Goal: Task Accomplishment & Management: Manage account settings

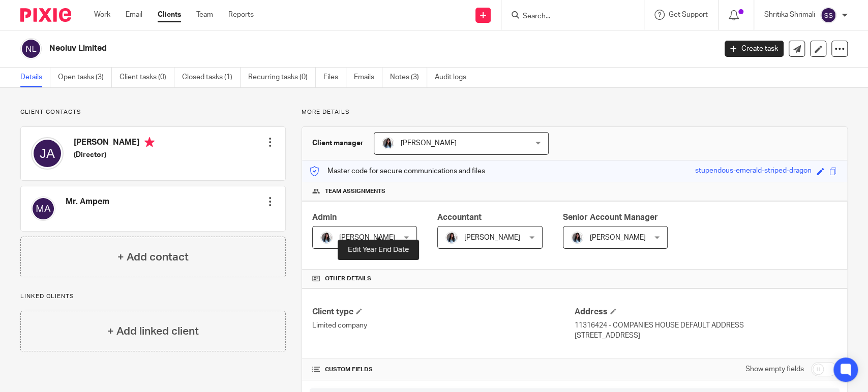
scroll to position [442, 0]
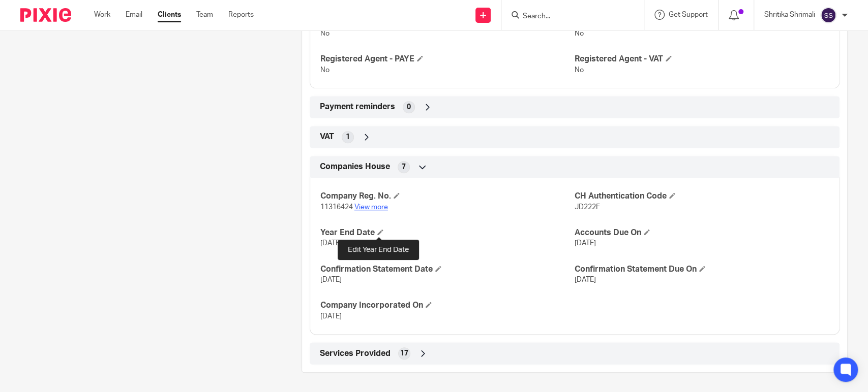
click at [372, 207] on link "View more" at bounding box center [371, 207] width 34 height 7
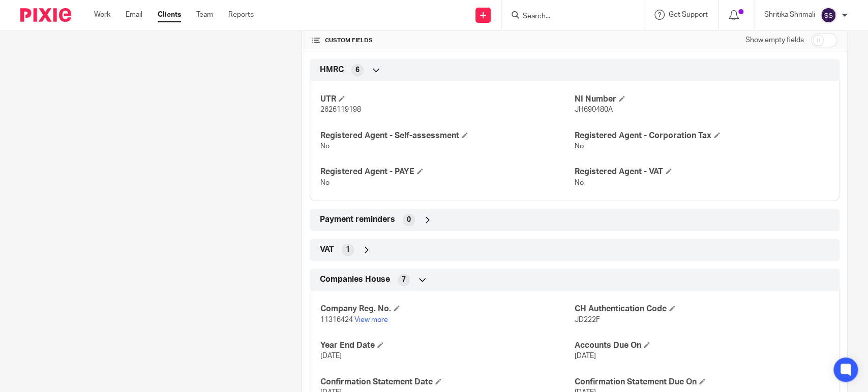
scroll to position [386, 0]
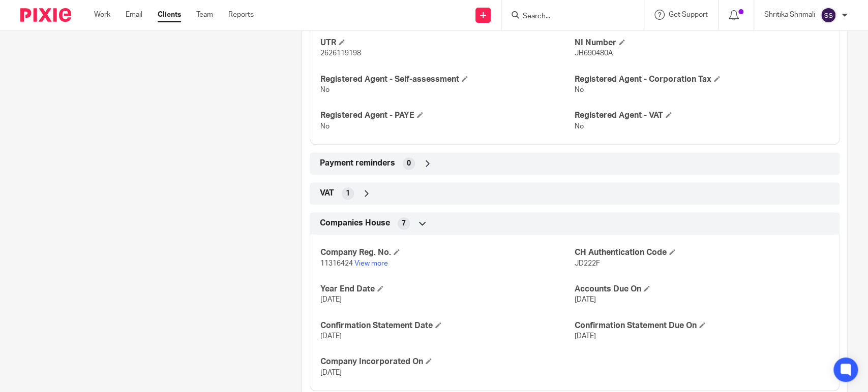
click at [587, 263] on span "JD222F" at bounding box center [586, 263] width 25 height 7
copy span "JD222F"
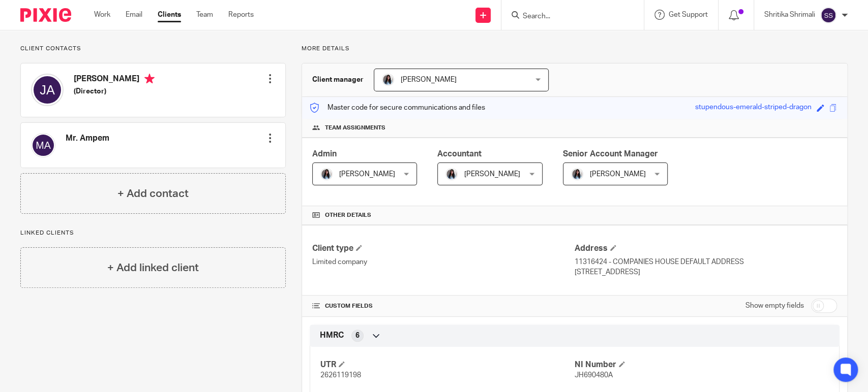
scroll to position [0, 0]
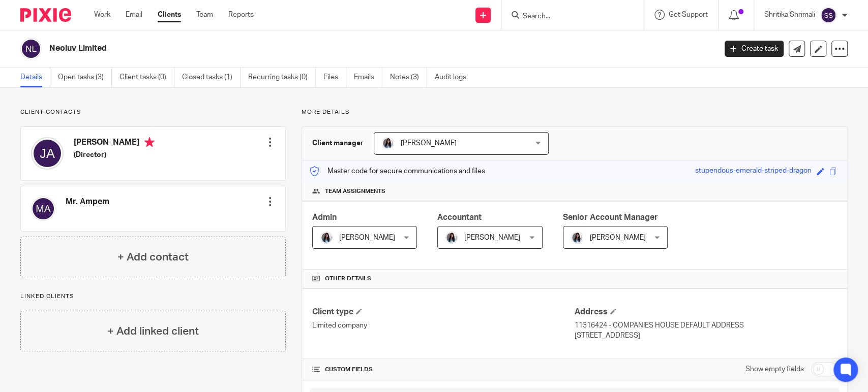
click at [552, 20] on div at bounding box center [572, 15] width 142 height 30
click at [540, 13] on input "Search" at bounding box center [566, 16] width 91 height 9
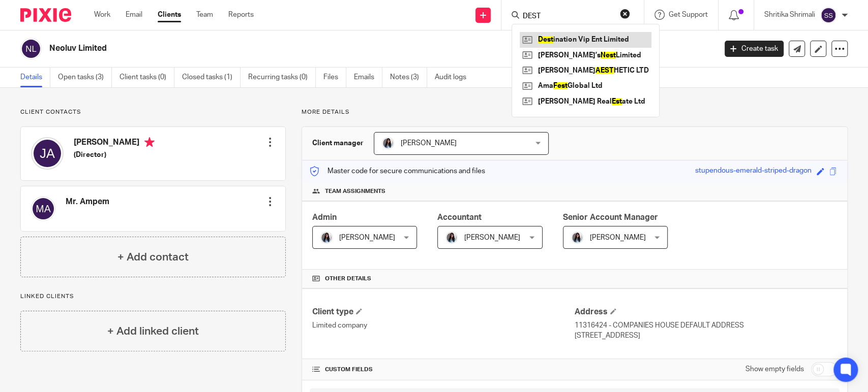
type input "DEST"
click at [597, 36] on link at bounding box center [585, 39] width 132 height 15
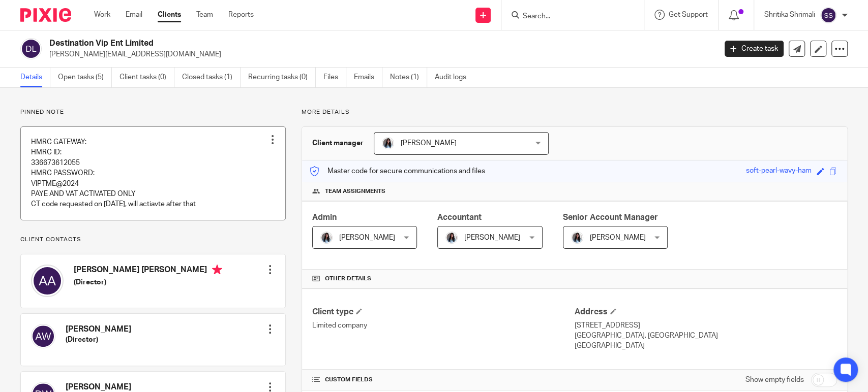
click at [144, 163] on link at bounding box center [153, 173] width 264 height 93
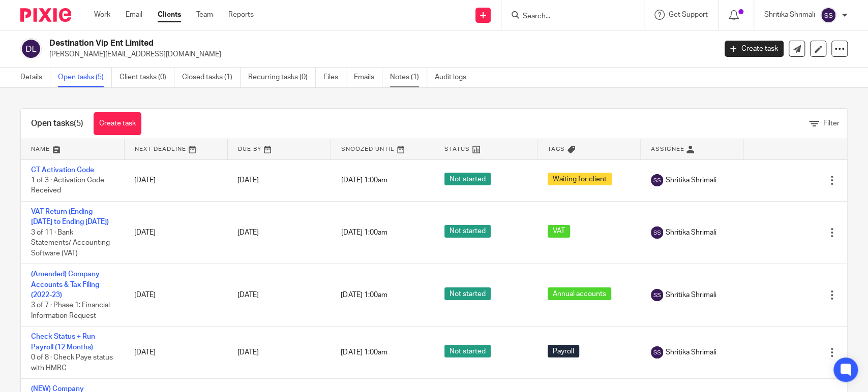
click at [418, 80] on link "Notes (1)" at bounding box center [408, 78] width 37 height 20
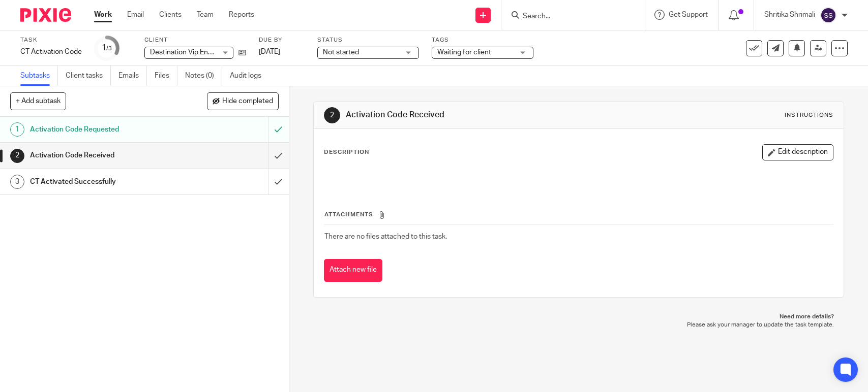
click at [224, 132] on div "Activation Code Requested" at bounding box center [144, 129] width 228 height 15
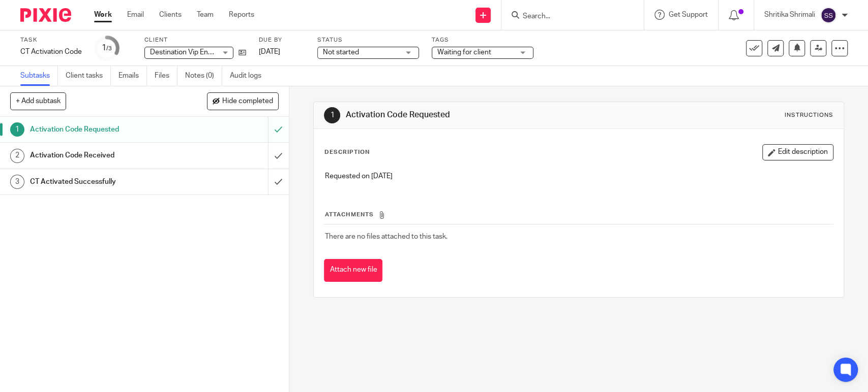
click at [240, 159] on div "Activation Code Received" at bounding box center [144, 155] width 228 height 15
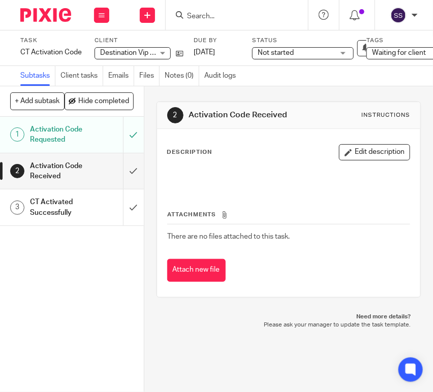
click at [189, 174] on p at bounding box center [289, 176] width 242 height 10
click at [357, 156] on button "Edit description" at bounding box center [374, 152] width 71 height 16
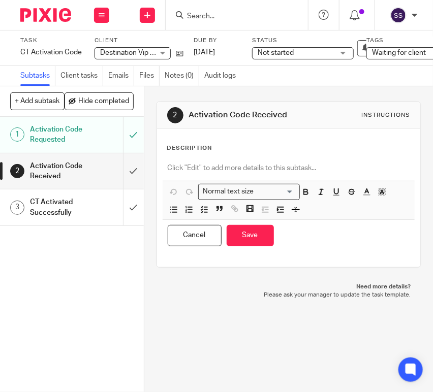
click at [178, 170] on p at bounding box center [289, 168] width 242 height 10
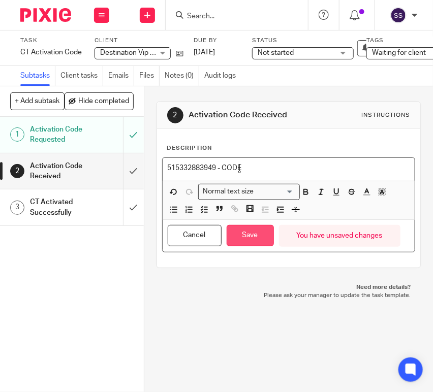
click at [227, 231] on button "Save" at bounding box center [250, 236] width 47 height 22
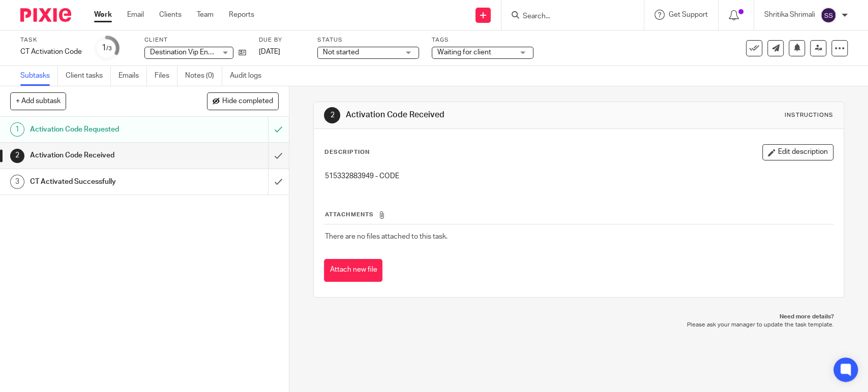
click at [346, 175] on p "515332883949 - CODE" at bounding box center [578, 176] width 508 height 10
copy p "515332883949"
click at [562, 178] on p "515332883949 - CODE" at bounding box center [578, 176] width 508 height 10
click at [270, 153] on input "submit" at bounding box center [144, 155] width 289 height 25
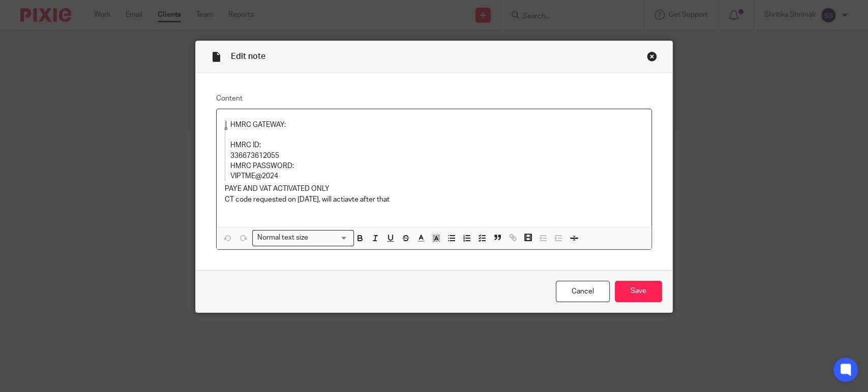
drag, startPoint x: 0, startPoint y: 0, endPoint x: 245, endPoint y: 155, distance: 289.9
click at [245, 155] on p "336673612055" at bounding box center [426, 156] width 392 height 10
copy p "336673612055"
click at [243, 177] on p "VIPTME@2024" at bounding box center [426, 176] width 392 height 10
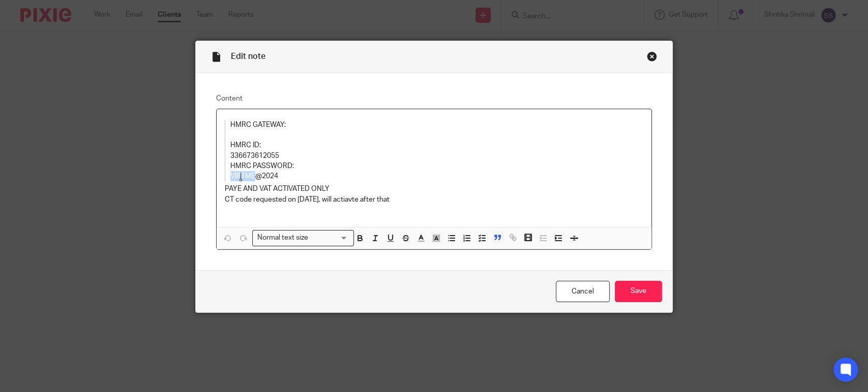
click at [243, 177] on p "VIPTME@2024" at bounding box center [426, 176] width 392 height 10
copy p "VIPTME@2024"
click at [569, 288] on link "Cancel" at bounding box center [583, 292] width 54 height 22
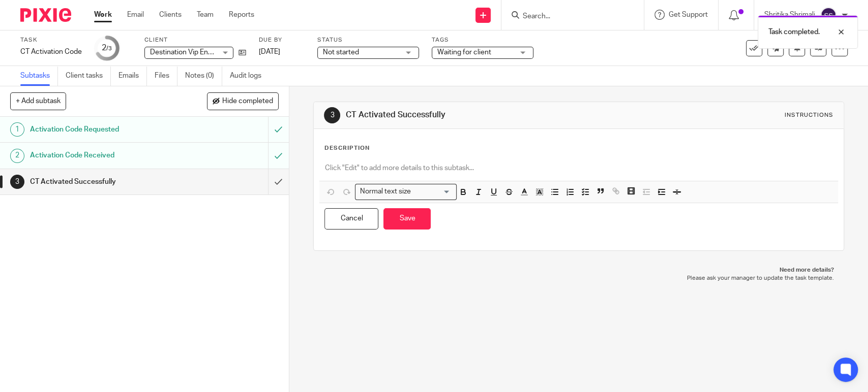
click at [374, 166] on p at bounding box center [578, 168] width 508 height 10
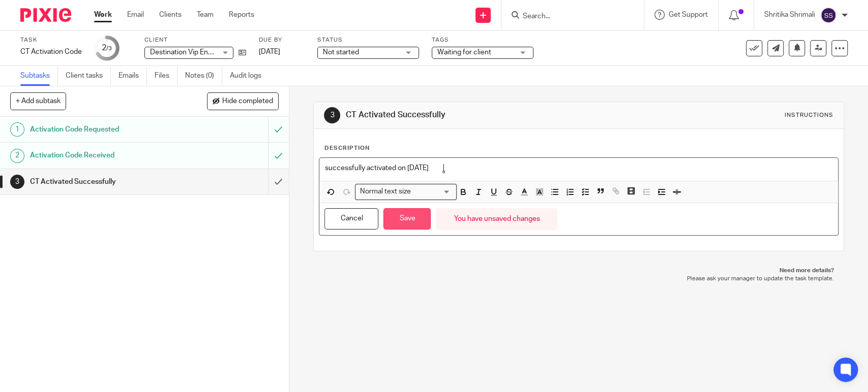
click at [408, 211] on button "Save" at bounding box center [406, 219] width 47 height 22
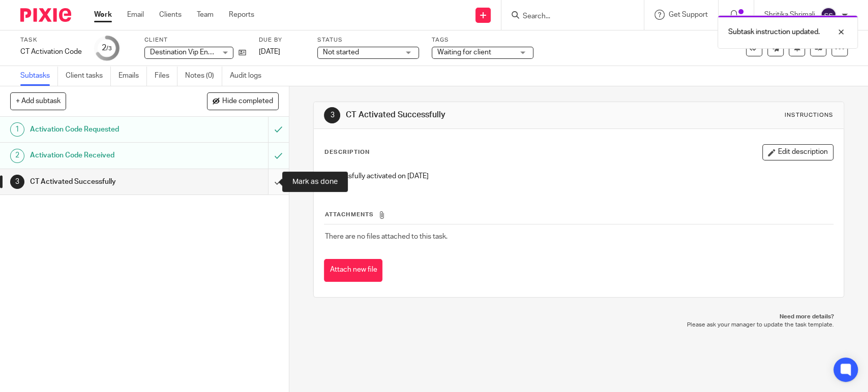
click at [266, 180] on input "submit" at bounding box center [144, 181] width 289 height 25
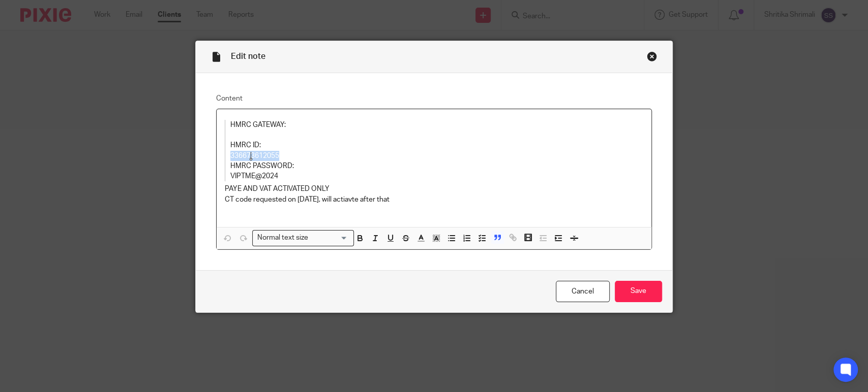
click at [252, 155] on p "336673612055" at bounding box center [426, 156] width 392 height 10
click at [239, 176] on p "VIPTME@2024" at bounding box center [426, 176] width 392 height 10
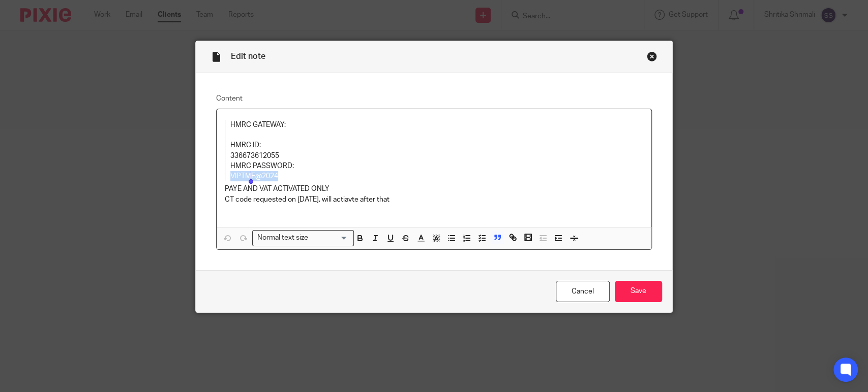
click at [239, 176] on p "VIPTME@2024" at bounding box center [426, 176] width 392 height 10
copy p "VIPTME@2024"
click at [571, 297] on link "Cancel" at bounding box center [583, 292] width 54 height 22
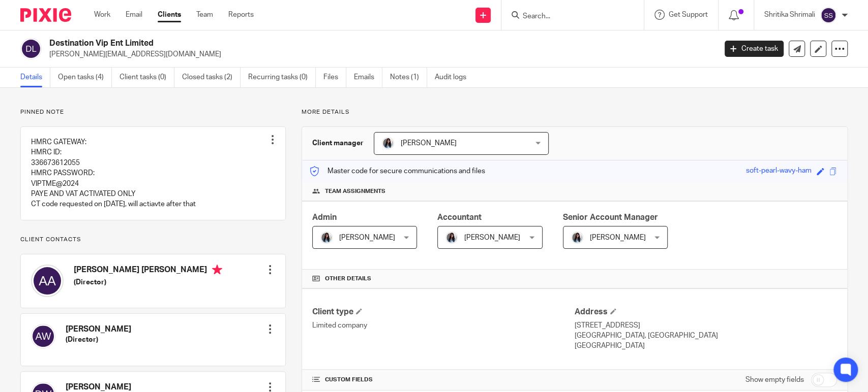
scroll to position [423, 0]
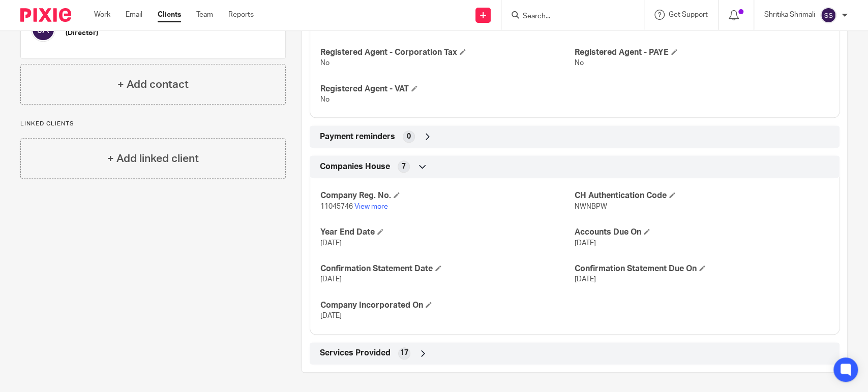
click at [370, 210] on p "11045746 View more" at bounding box center [447, 207] width 254 height 10
click at [370, 208] on link "View more" at bounding box center [371, 206] width 34 height 7
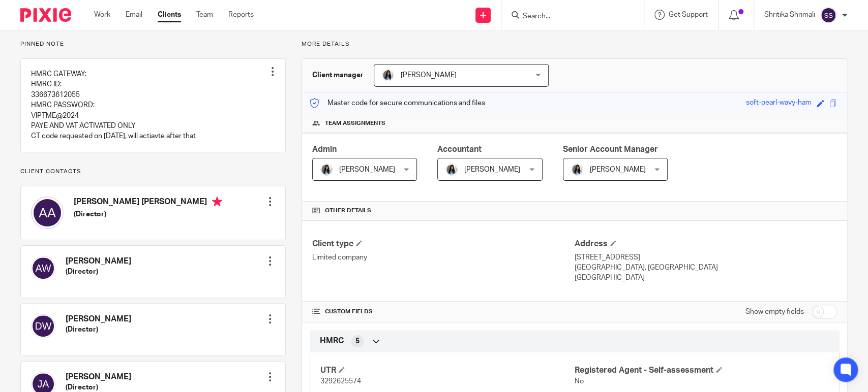
scroll to position [0, 0]
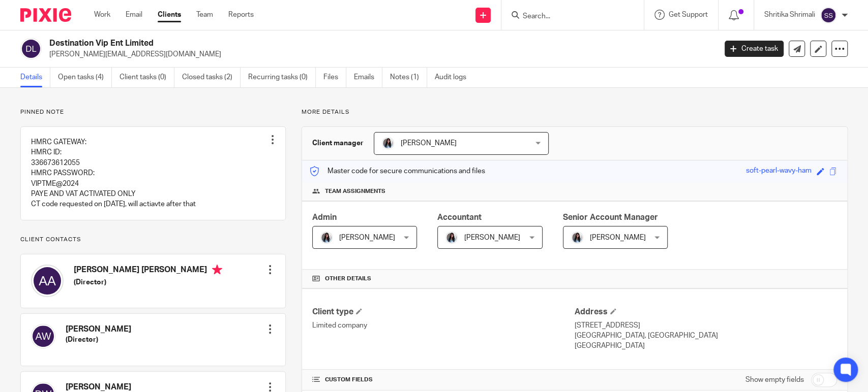
click at [389, 78] on ul "Details Open tasks (4) Client tasks (0) Closed tasks (2) Recurring tasks (0) Fi…" at bounding box center [250, 78] width 461 height 20
click at [406, 82] on link "Notes (1)" at bounding box center [408, 78] width 37 height 20
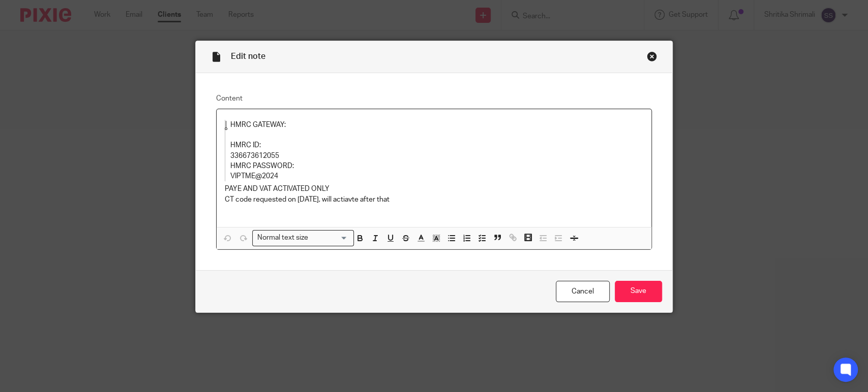
click at [245, 187] on p "PAYE AND VAT ACTIVATED ONLY" at bounding box center [434, 189] width 418 height 10
click at [314, 200] on p "CT code requested on 1 aug 2025, will actiavte after that" at bounding box center [434, 205] width 418 height 21
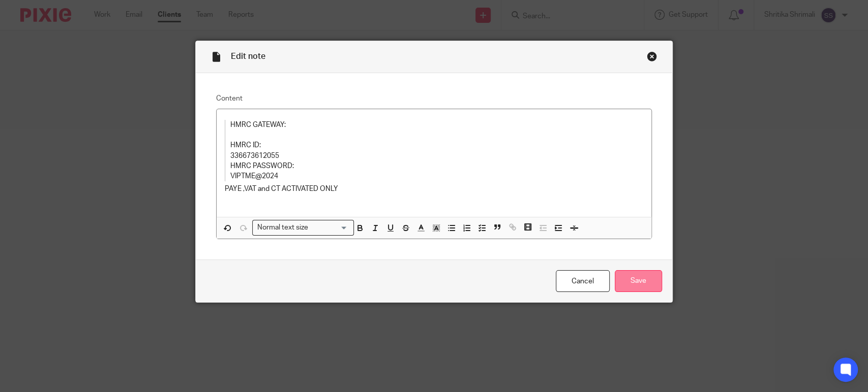
click at [626, 280] on input "Save" at bounding box center [638, 281] width 47 height 22
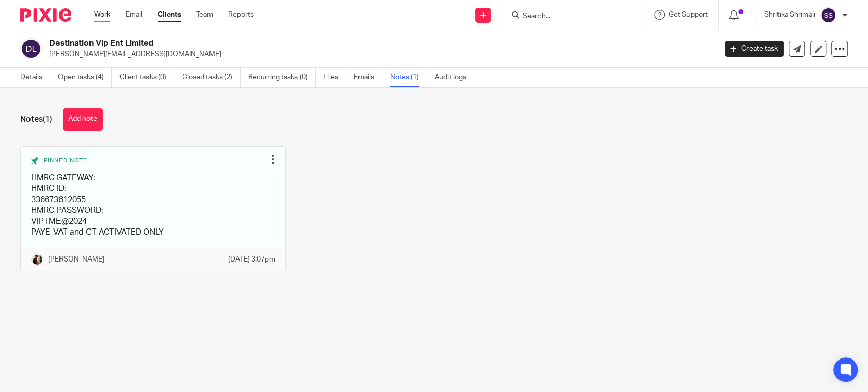
click at [101, 11] on link "Work" at bounding box center [102, 15] width 16 height 10
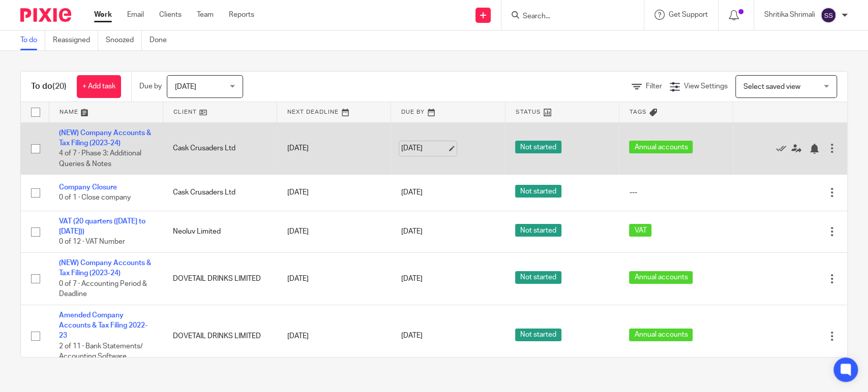
click at [435, 148] on link "[DATE]" at bounding box center [424, 148] width 46 height 11
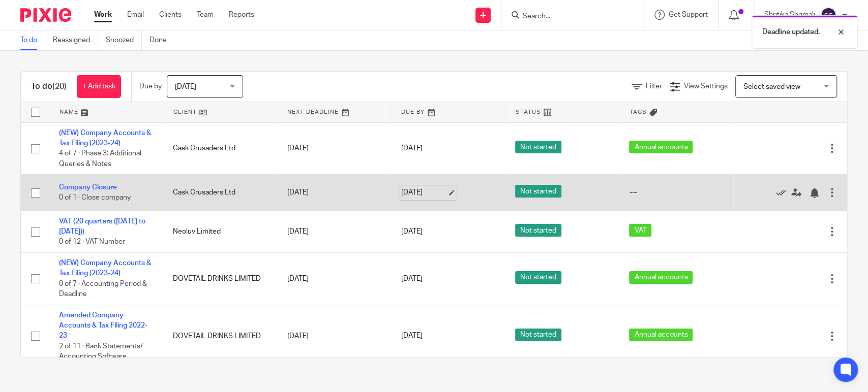
click at [411, 189] on link "[DATE]" at bounding box center [424, 193] width 46 height 11
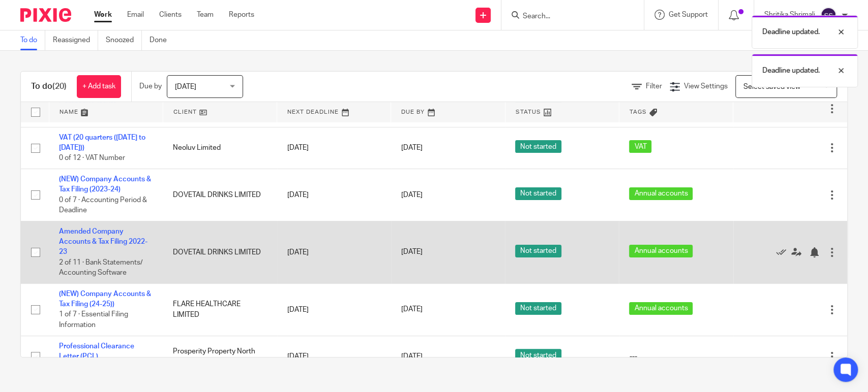
scroll to position [56, 0]
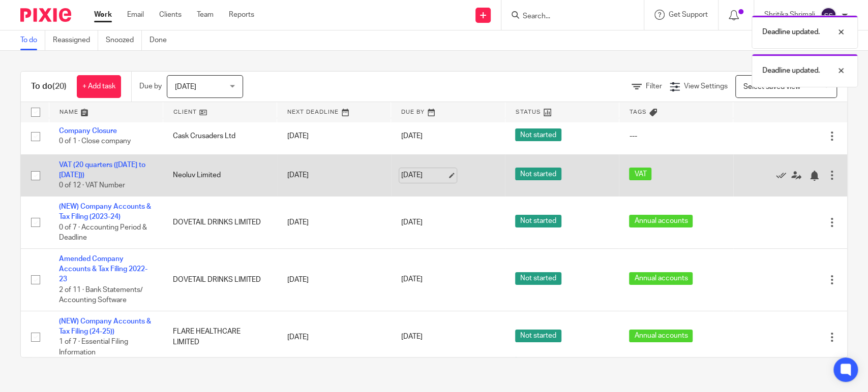
click at [418, 173] on link "[DATE]" at bounding box center [424, 175] width 46 height 11
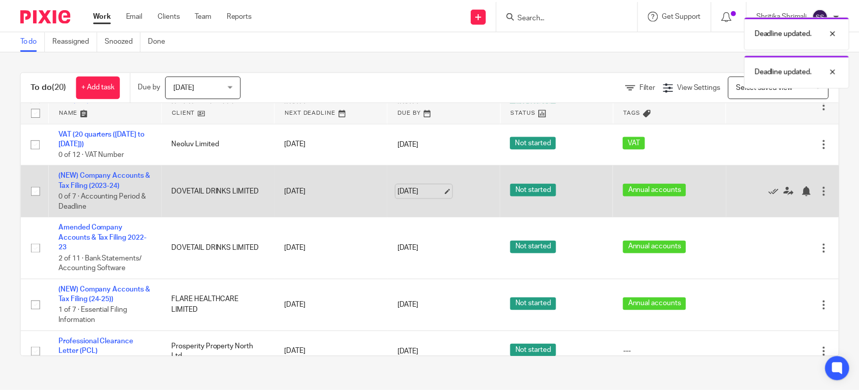
scroll to position [113, 0]
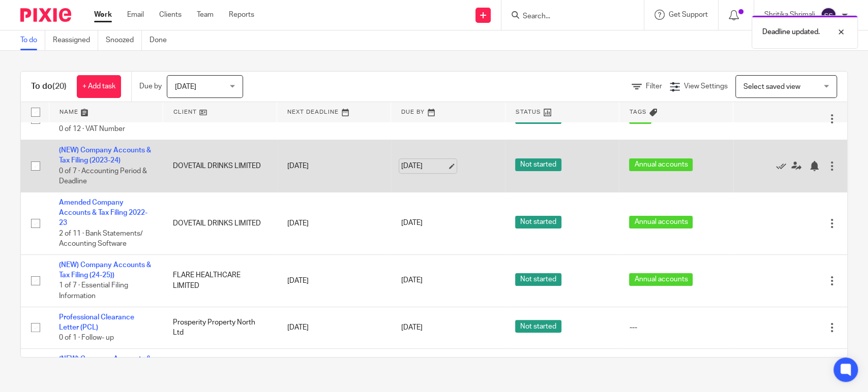
click at [419, 170] on link "[DATE]" at bounding box center [424, 166] width 46 height 11
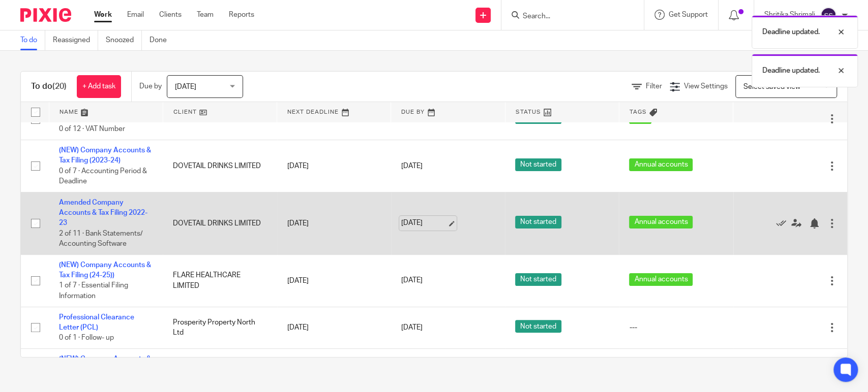
click at [417, 226] on link "14 Aug 2025" at bounding box center [424, 223] width 46 height 11
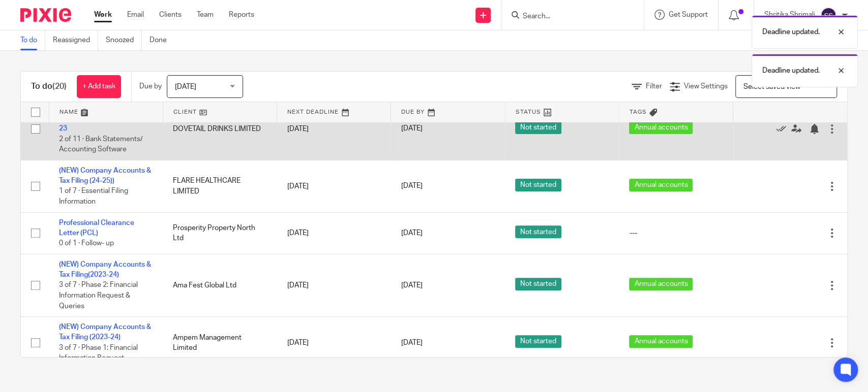
scroll to position [226, 0]
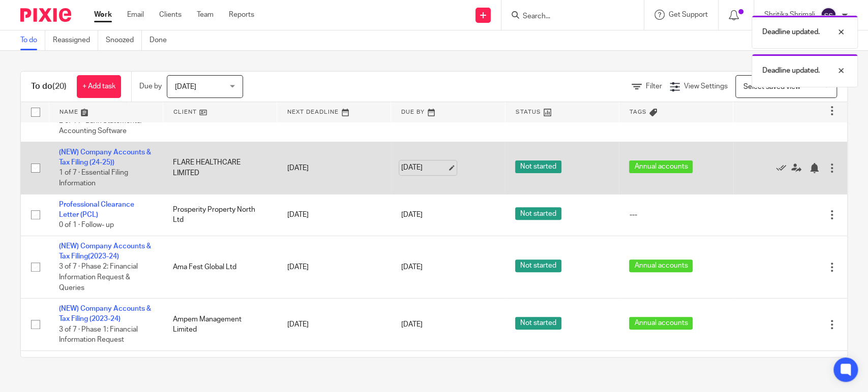
click at [420, 168] on link "14 Aug 2025" at bounding box center [424, 168] width 46 height 11
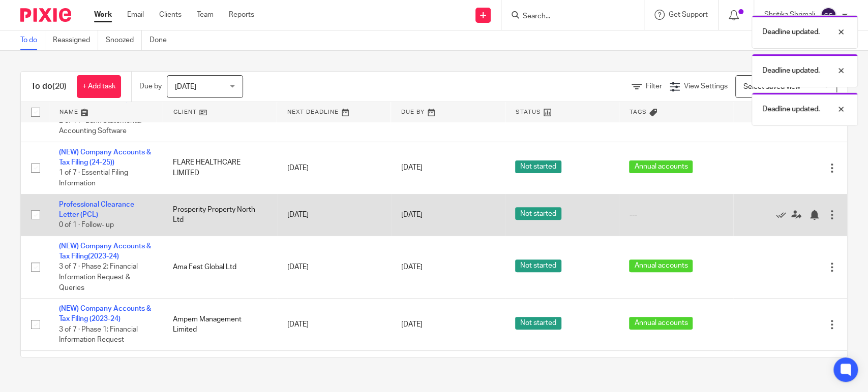
scroll to position [282, 0]
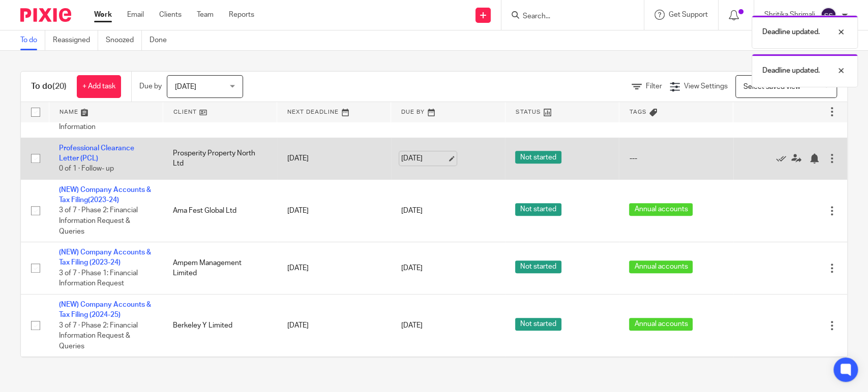
click at [412, 162] on link "14 Aug 2025" at bounding box center [424, 158] width 46 height 11
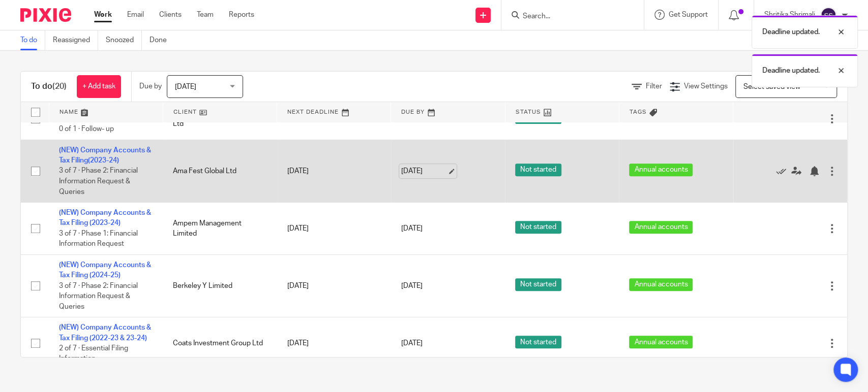
scroll to position [339, 0]
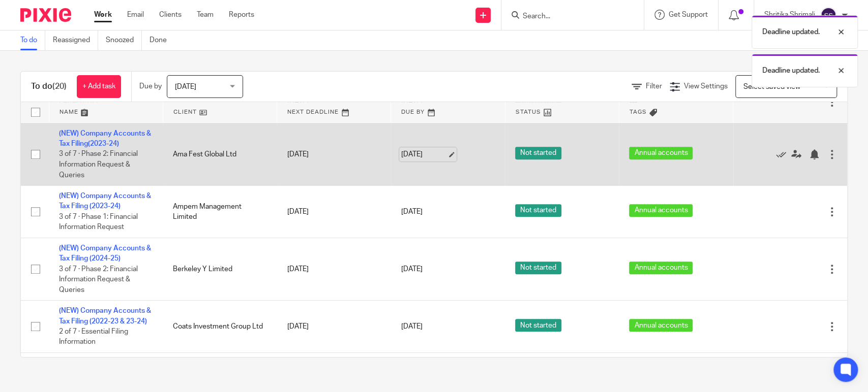
click at [414, 157] on link "14 Aug 2025" at bounding box center [424, 154] width 46 height 11
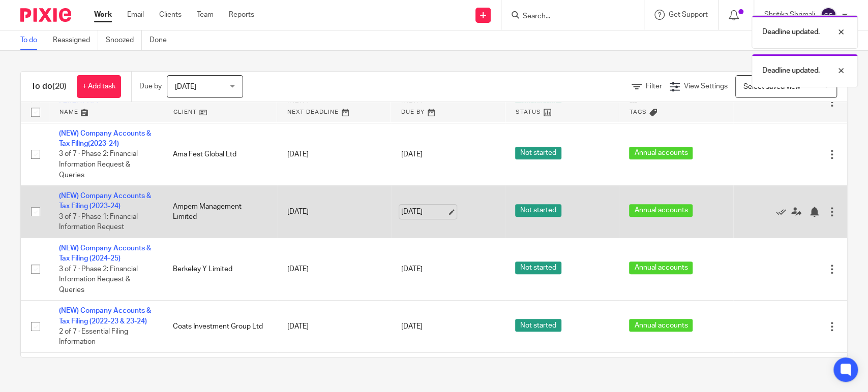
click at [413, 212] on link "14 Aug 2025" at bounding box center [424, 212] width 46 height 11
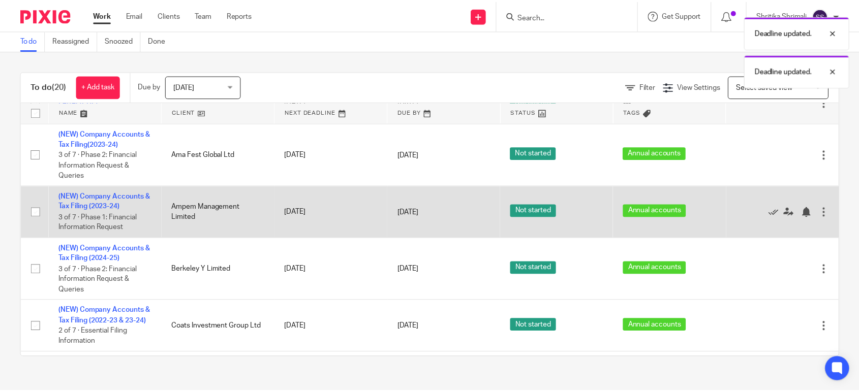
scroll to position [395, 0]
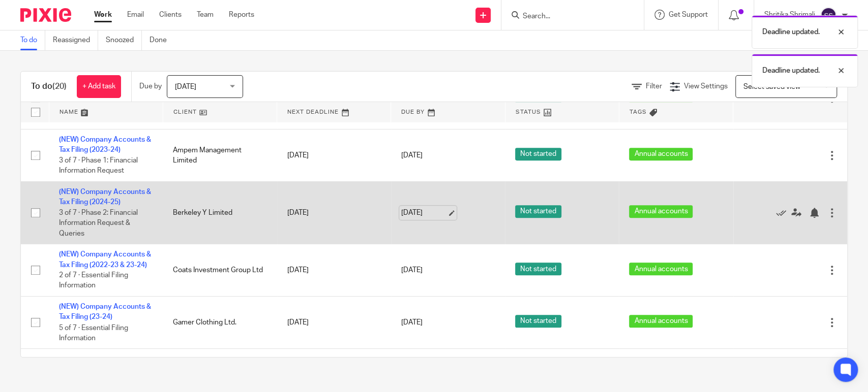
click at [419, 212] on link "14 Aug 2025" at bounding box center [424, 213] width 46 height 11
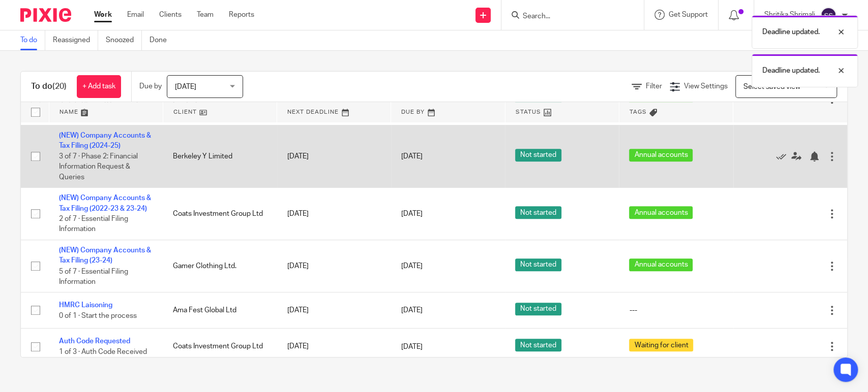
scroll to position [508, 0]
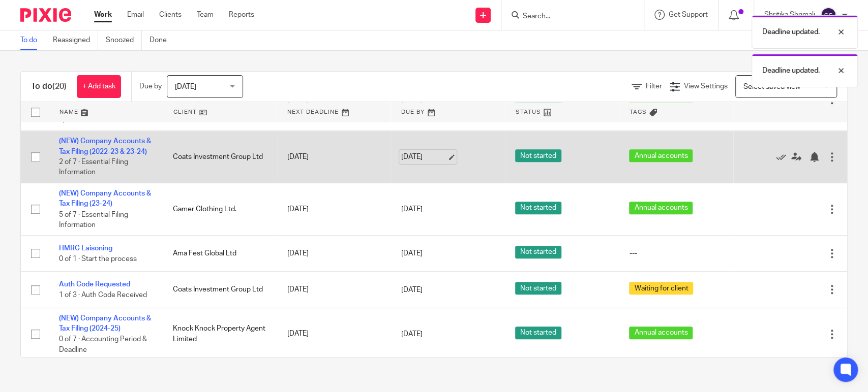
click at [412, 163] on link "14 Aug 2025" at bounding box center [424, 157] width 46 height 11
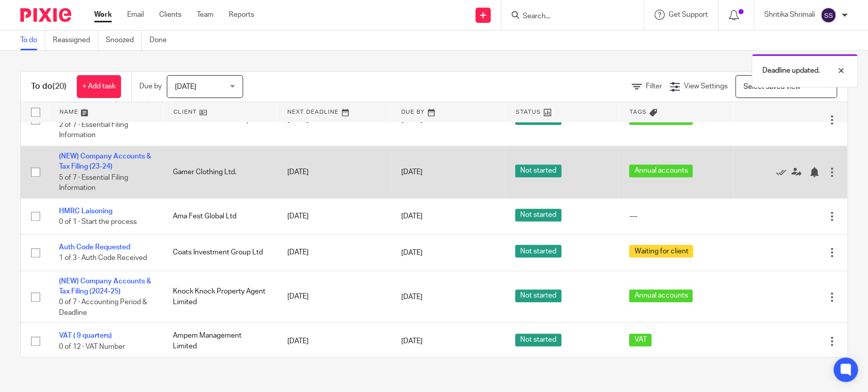
scroll to position [565, 0]
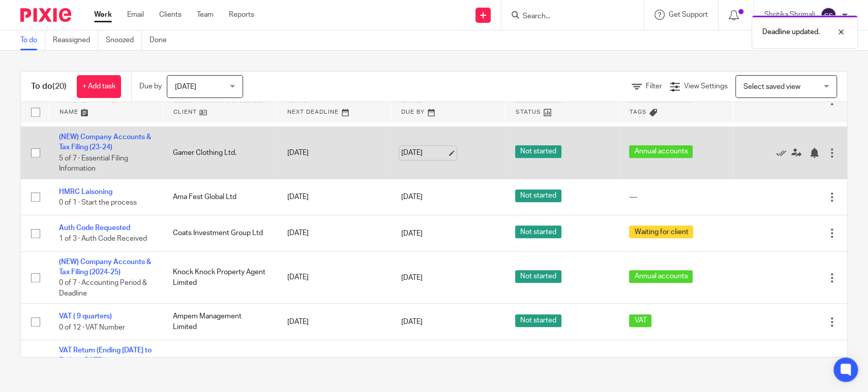
click at [428, 159] on link "14 Aug 2025" at bounding box center [424, 153] width 46 height 11
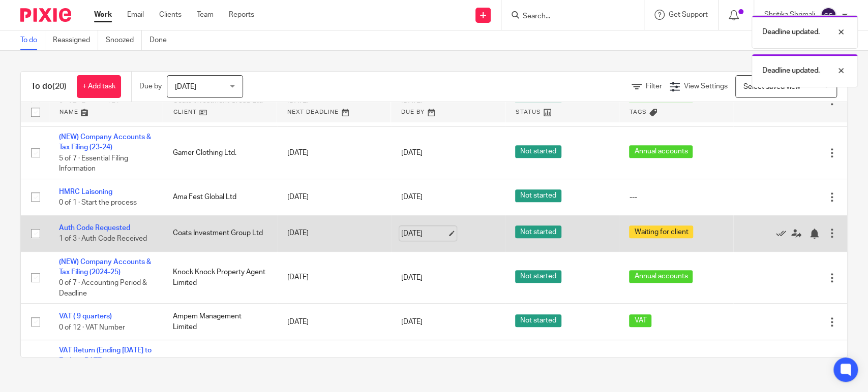
scroll to position [621, 0]
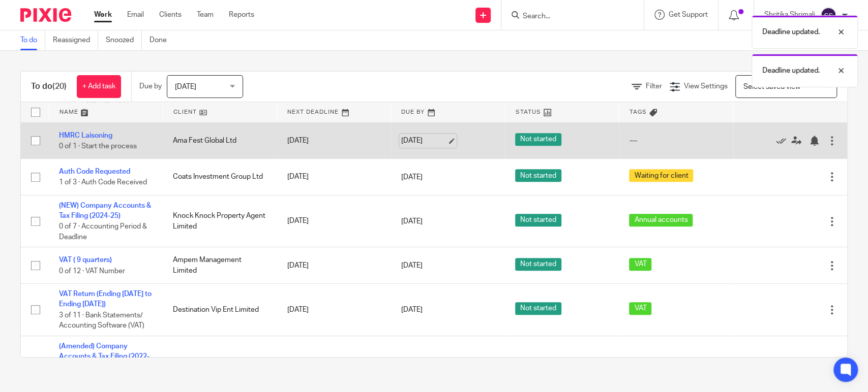
click at [422, 146] on link "14 Aug 2025" at bounding box center [424, 141] width 46 height 11
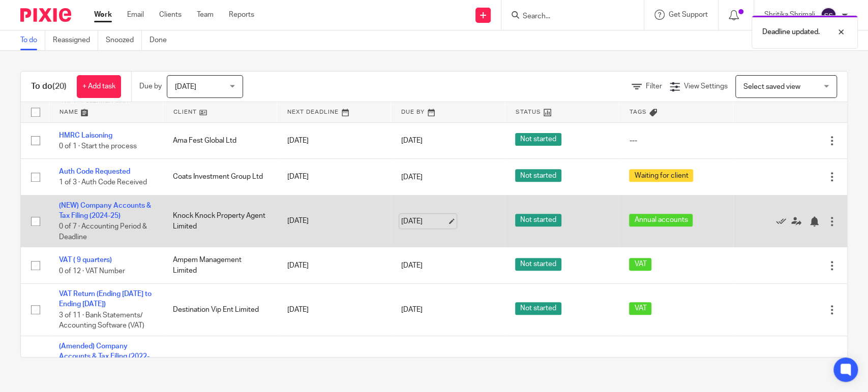
scroll to position [678, 0]
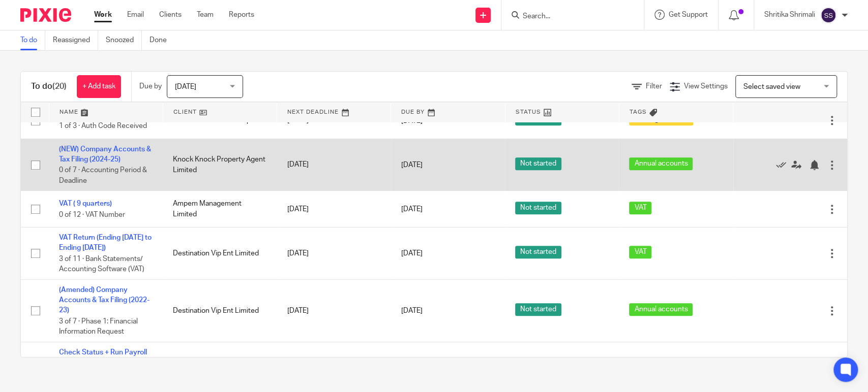
click at [422, 186] on td "14 Aug 2025" at bounding box center [448, 165] width 114 height 52
click at [427, 170] on link "14 Aug 2025" at bounding box center [424, 165] width 46 height 11
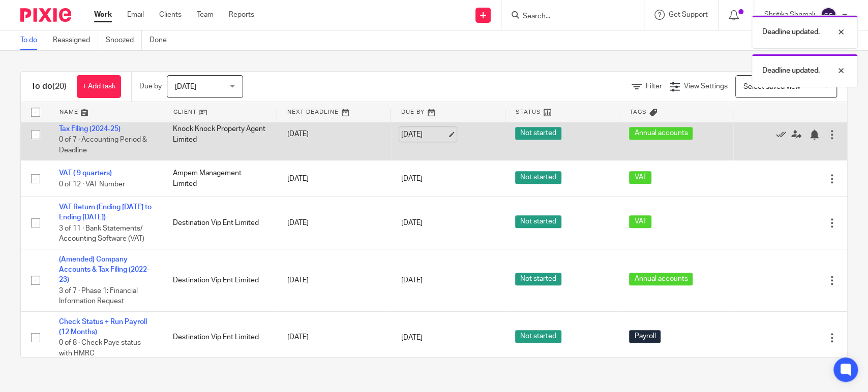
scroll to position [734, 0]
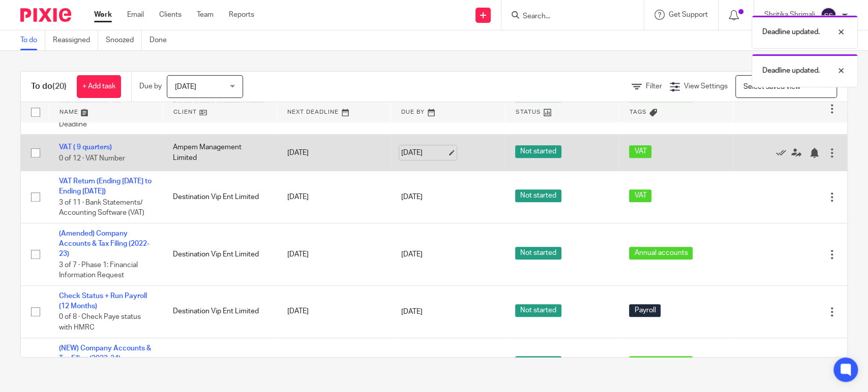
click at [411, 158] on link "14 Aug 2025" at bounding box center [424, 152] width 46 height 11
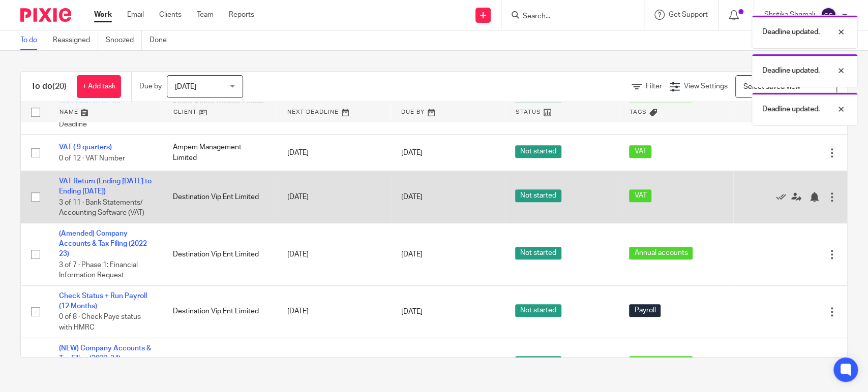
scroll to position [780, 0]
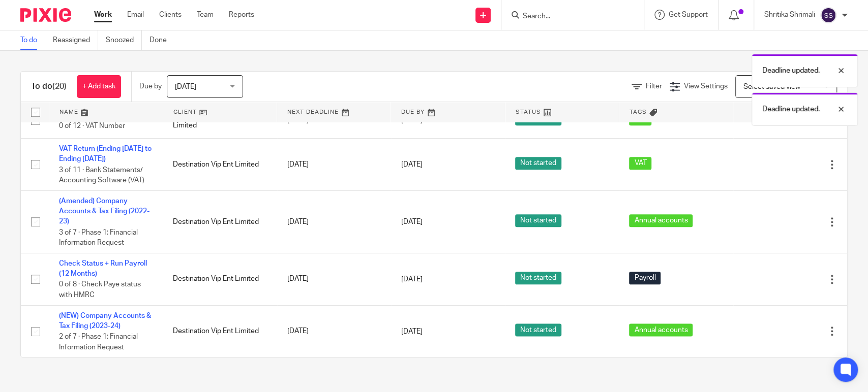
click at [110, 15] on link "Work" at bounding box center [103, 15] width 18 height 10
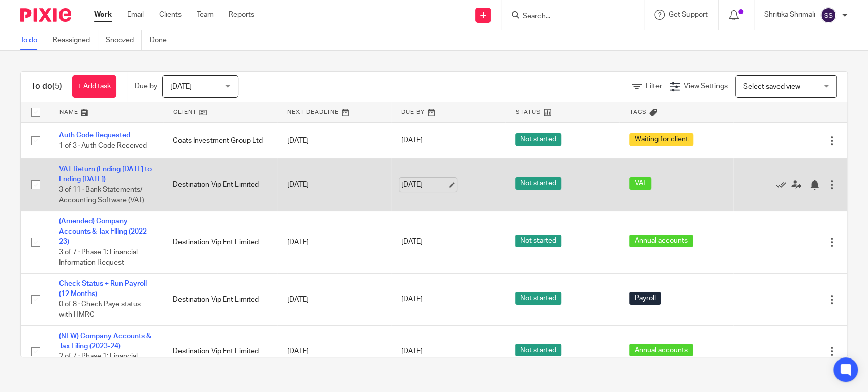
click at [412, 189] on link "[DATE]" at bounding box center [424, 185] width 46 height 11
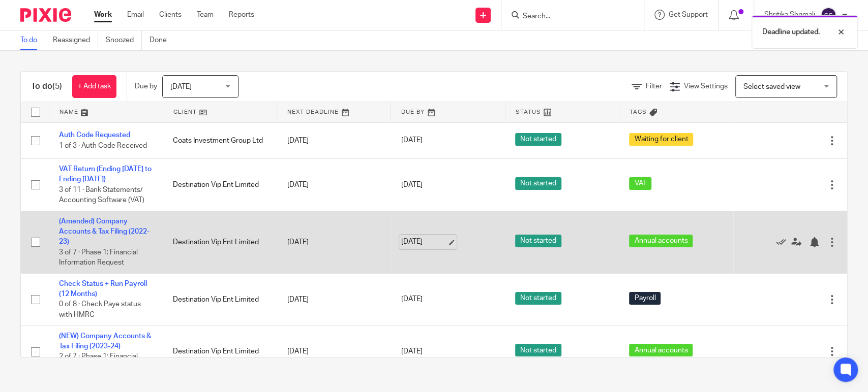
click at [422, 240] on link "[DATE]" at bounding box center [424, 242] width 46 height 11
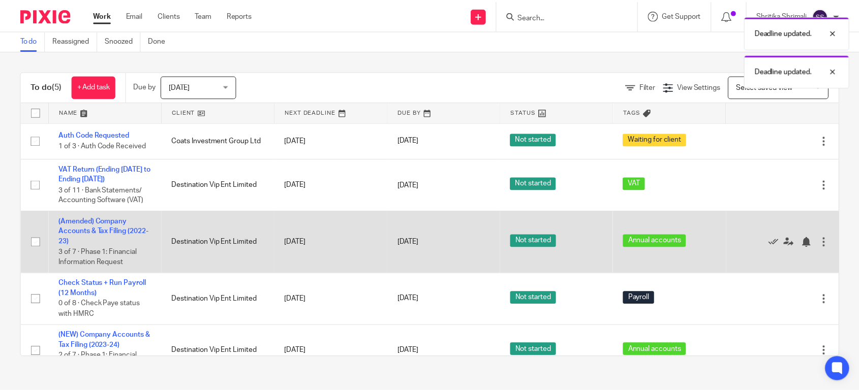
scroll to position [21, 0]
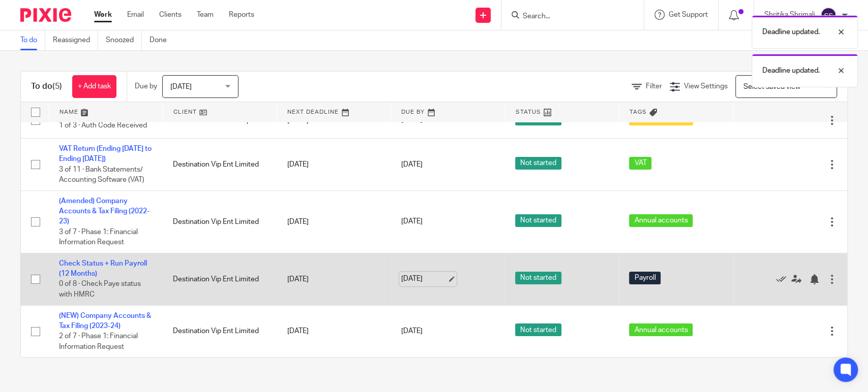
click at [413, 282] on link "[DATE]" at bounding box center [424, 279] width 46 height 11
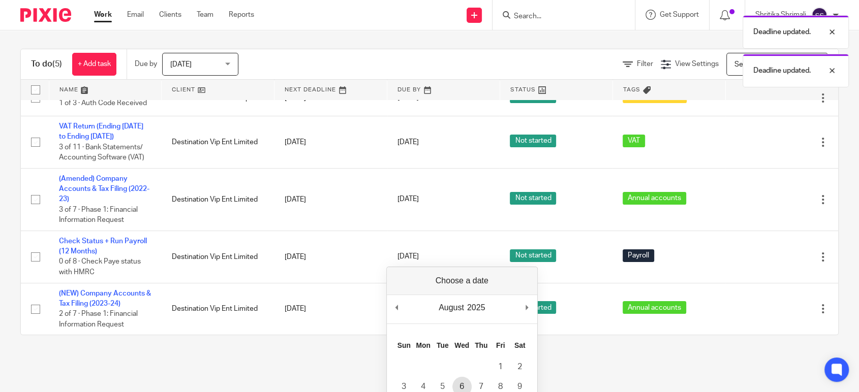
scroll to position [56, 0]
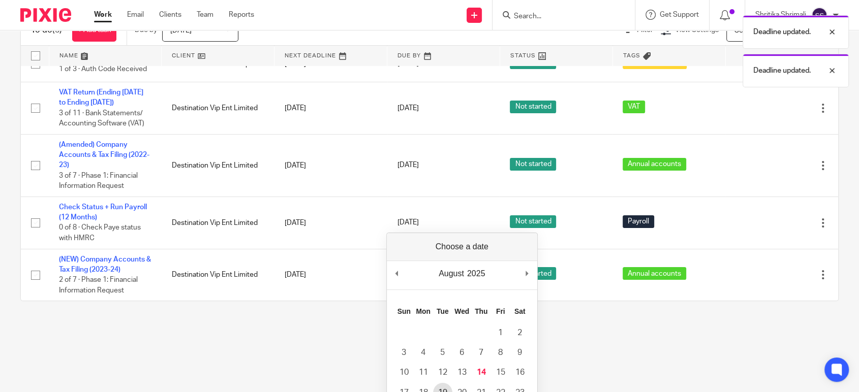
click at [448, 383] on td "19" at bounding box center [442, 393] width 19 height 20
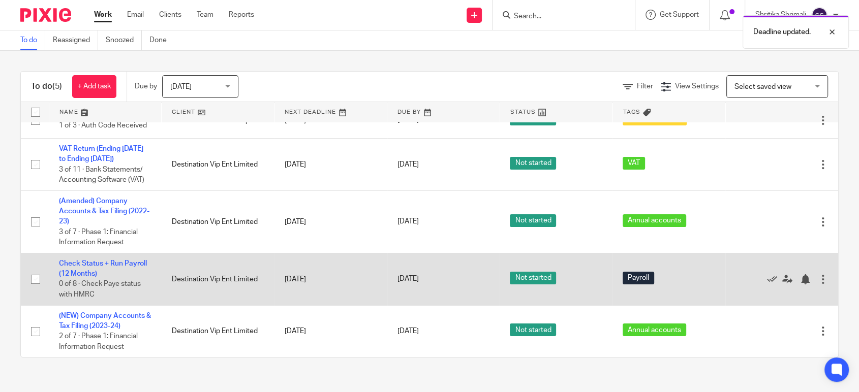
scroll to position [0, 0]
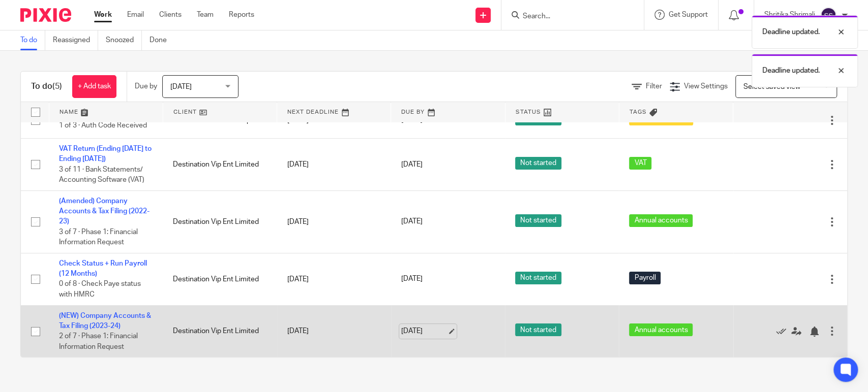
click at [418, 327] on link "14 Aug 2025" at bounding box center [424, 331] width 46 height 11
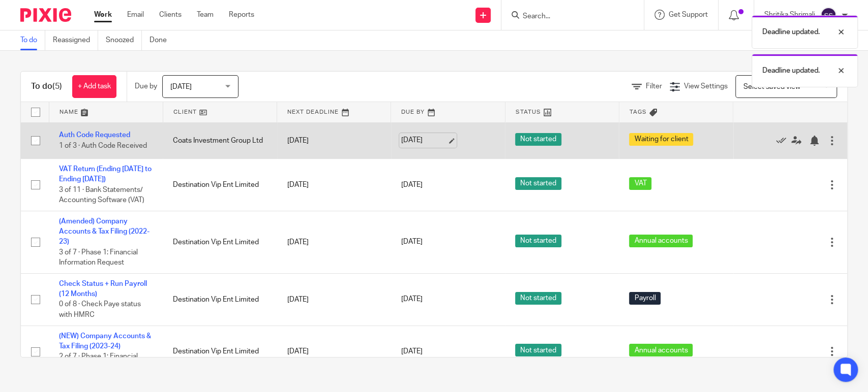
click at [427, 142] on link "14 Aug 2025" at bounding box center [424, 140] width 46 height 11
click at [428, 138] on link "20 Aug 2025" at bounding box center [424, 140] width 46 height 11
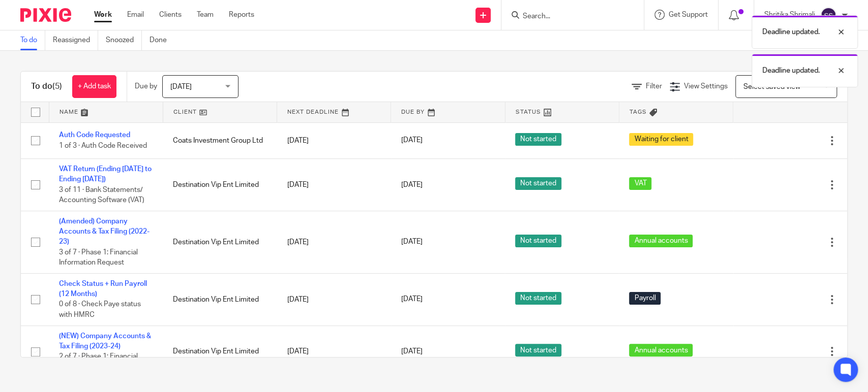
click at [106, 15] on link "Work" at bounding box center [103, 15] width 18 height 10
